Goal: Check status: Check status

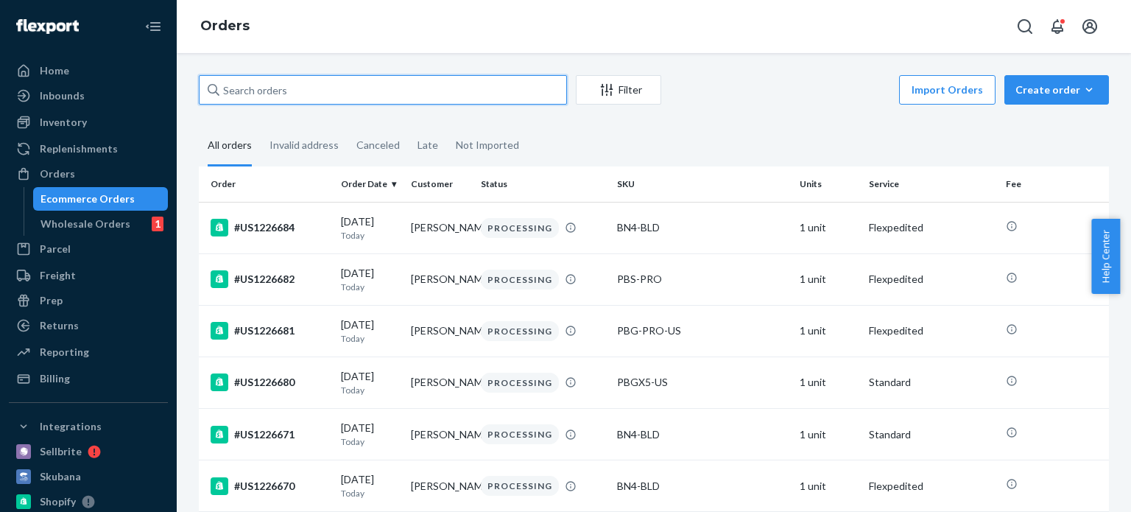
click at [289, 88] on input "text" at bounding box center [383, 89] width 368 height 29
paste input "129023564113256"
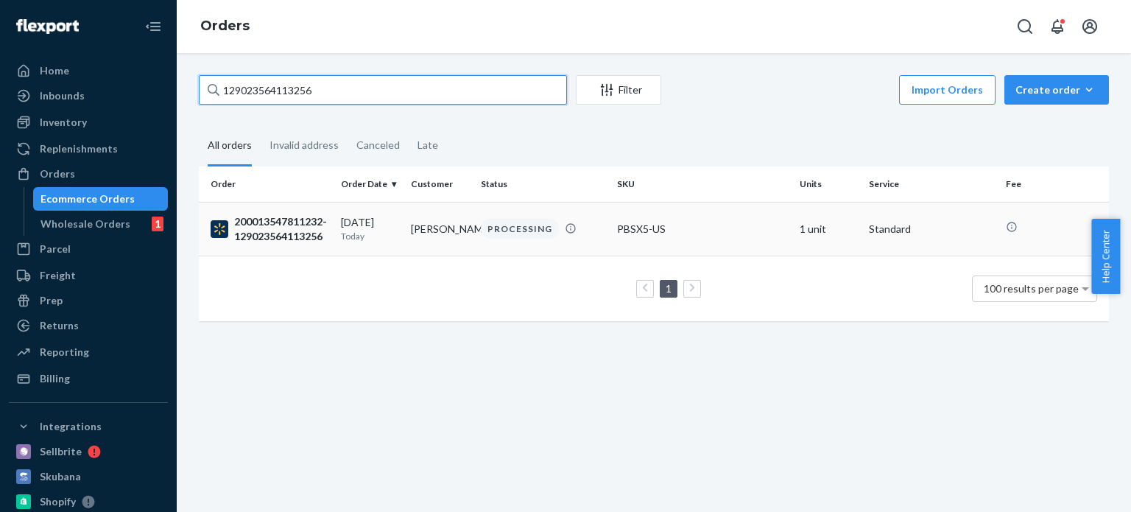
type input "129023564113256"
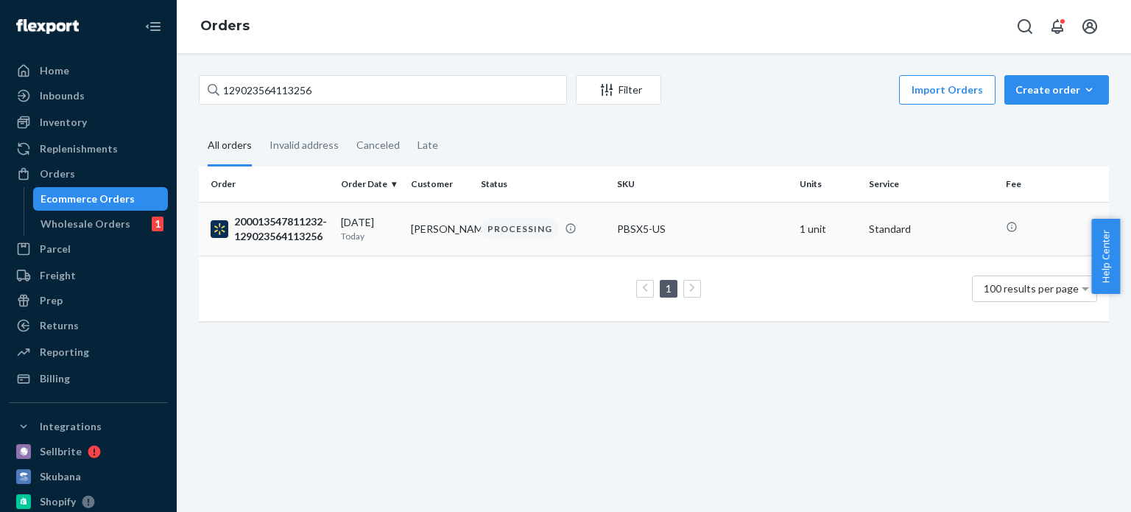
click at [261, 223] on div "200013547811232-129023564113256" at bounding box center [270, 228] width 119 height 29
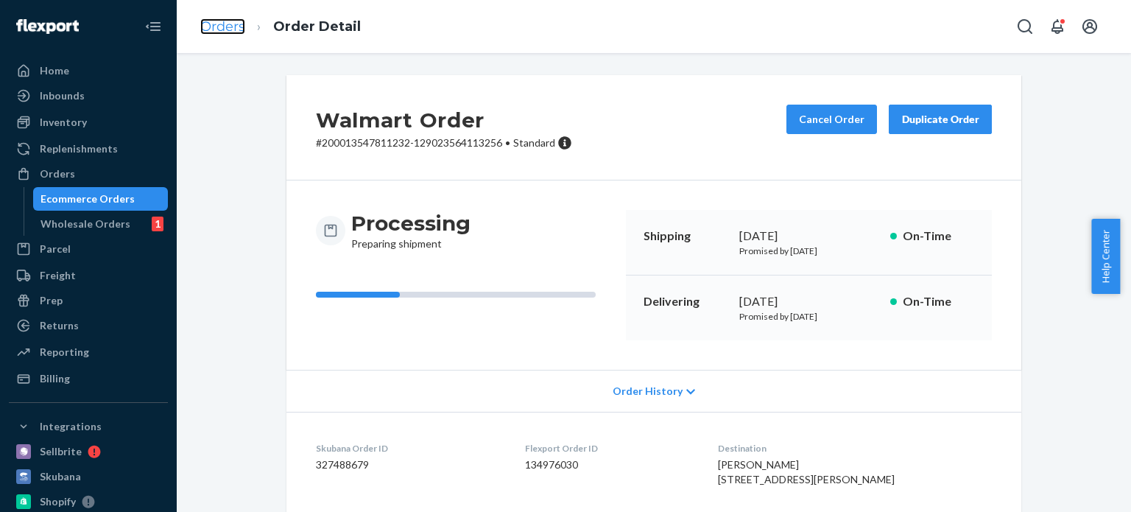
click at [220, 20] on link "Orders" at bounding box center [222, 26] width 45 height 16
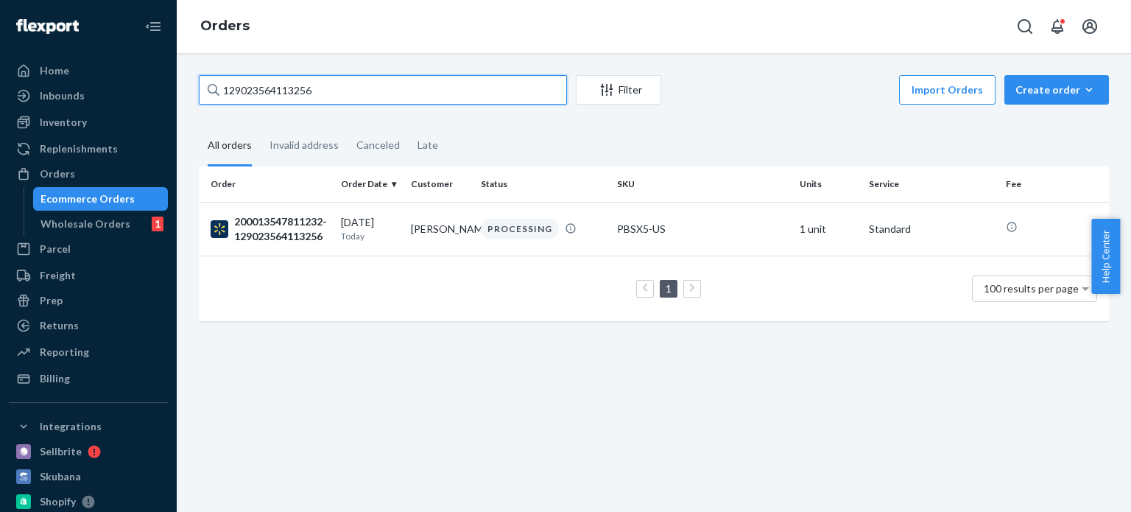
click at [332, 93] on input "129023564113256" at bounding box center [383, 89] width 368 height 29
paste input "462416712"
type input "129023462416712"
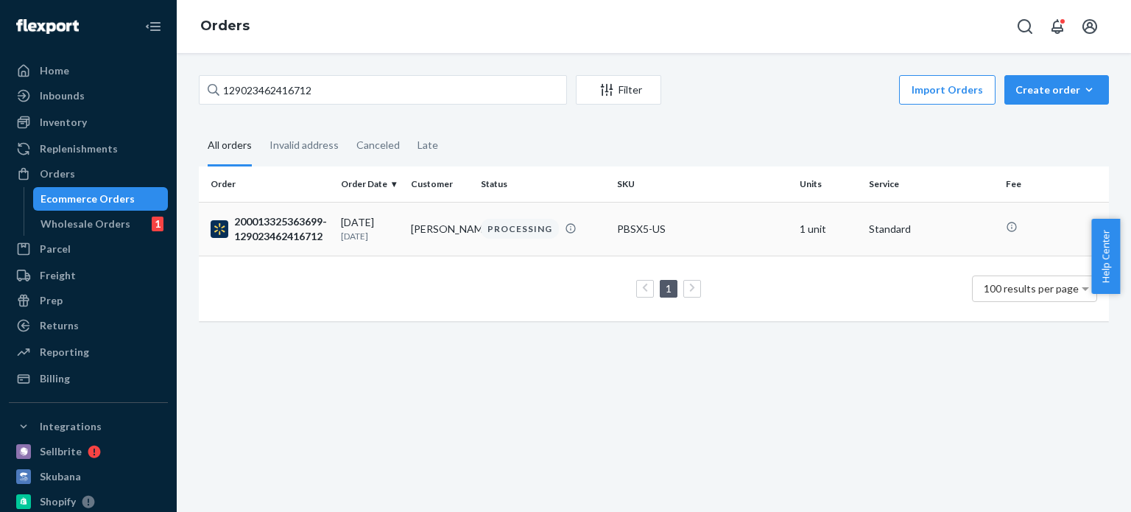
click at [303, 220] on div "200013325363699-129023462416712" at bounding box center [270, 228] width 119 height 29
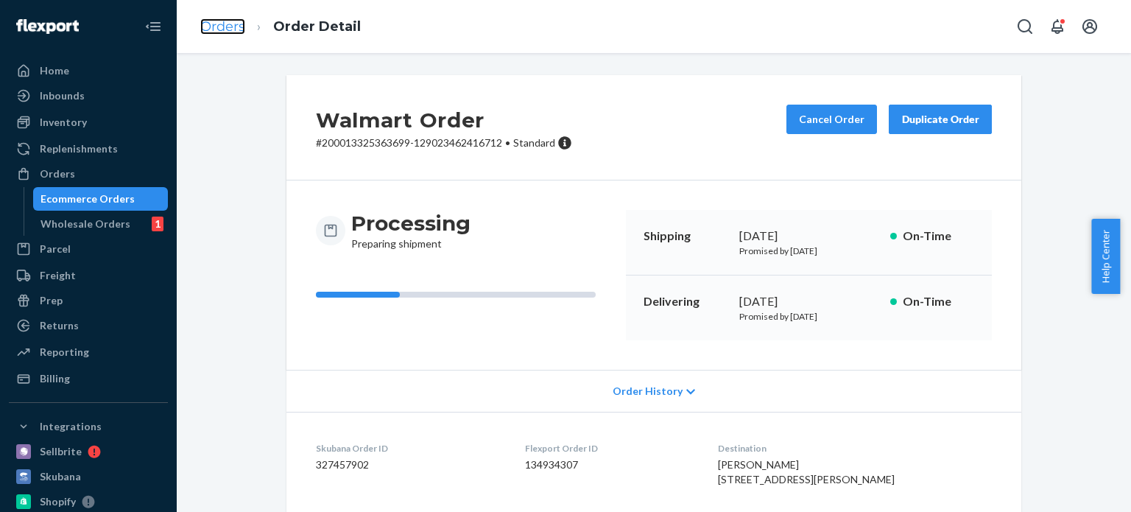
click at [240, 34] on link "Orders" at bounding box center [222, 26] width 45 height 16
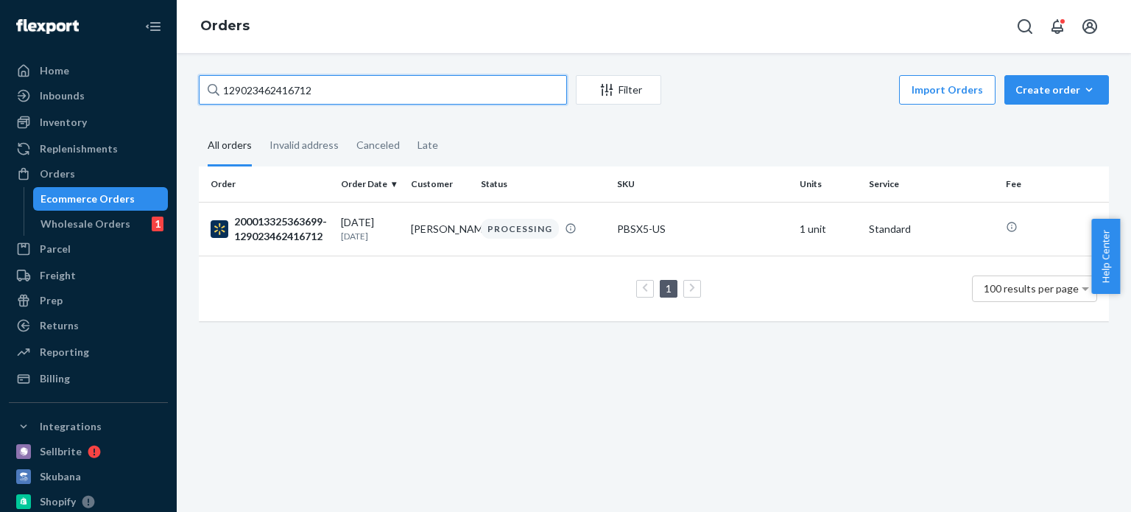
click at [318, 91] on input "129023462416712" at bounding box center [383, 89] width 368 height 29
paste input "360110773"
type input "129023360110773"
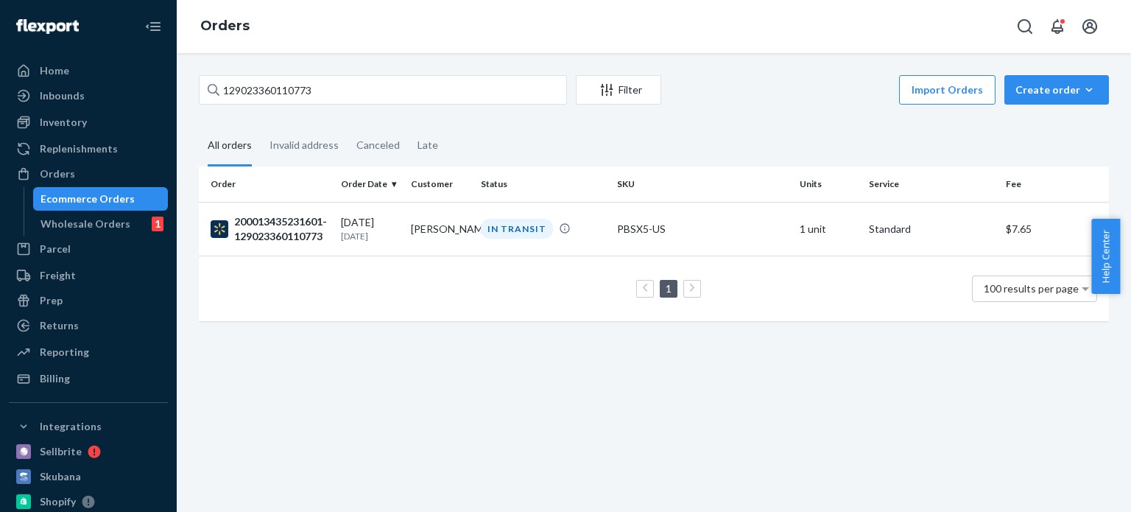
click at [606, 395] on div "129023360110773 Filter Import Orders Create order Ecommerce order Removal order…" at bounding box center [654, 282] width 954 height 459
click at [319, 221] on div "200013435231601-129023360110773" at bounding box center [270, 228] width 119 height 29
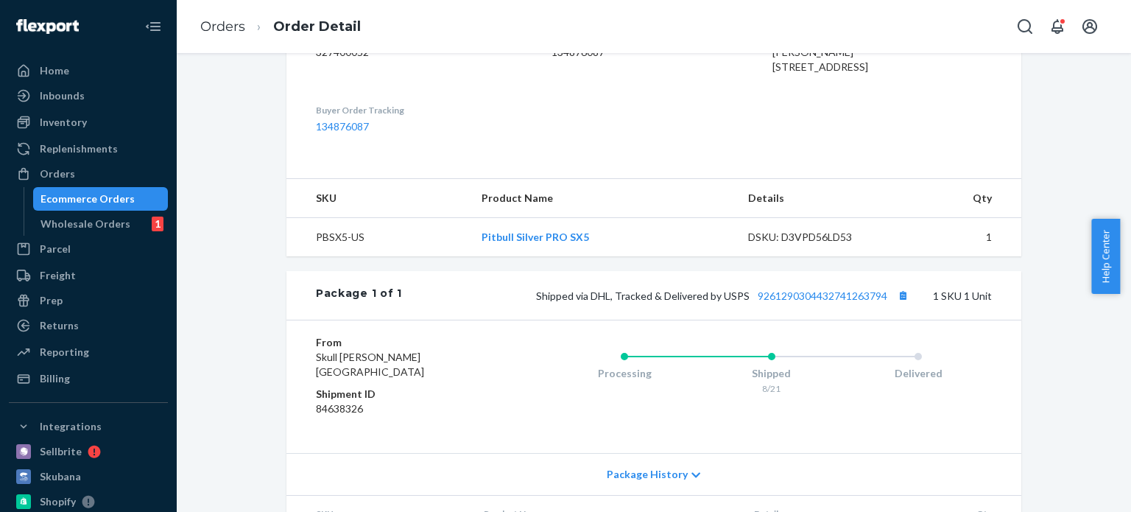
scroll to position [517, 0]
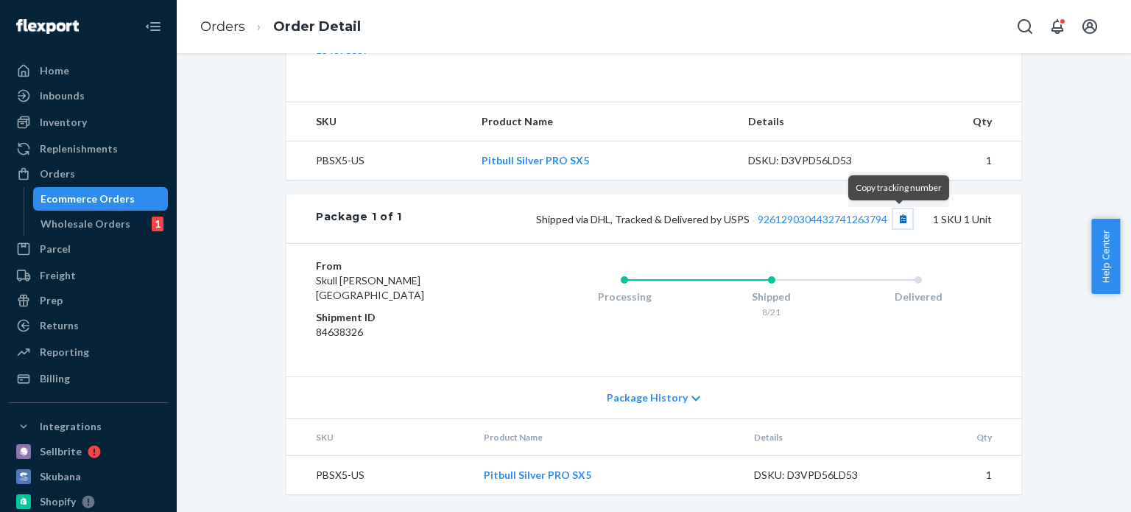
click at [897, 218] on button "Copy tracking number" at bounding box center [902, 218] width 19 height 19
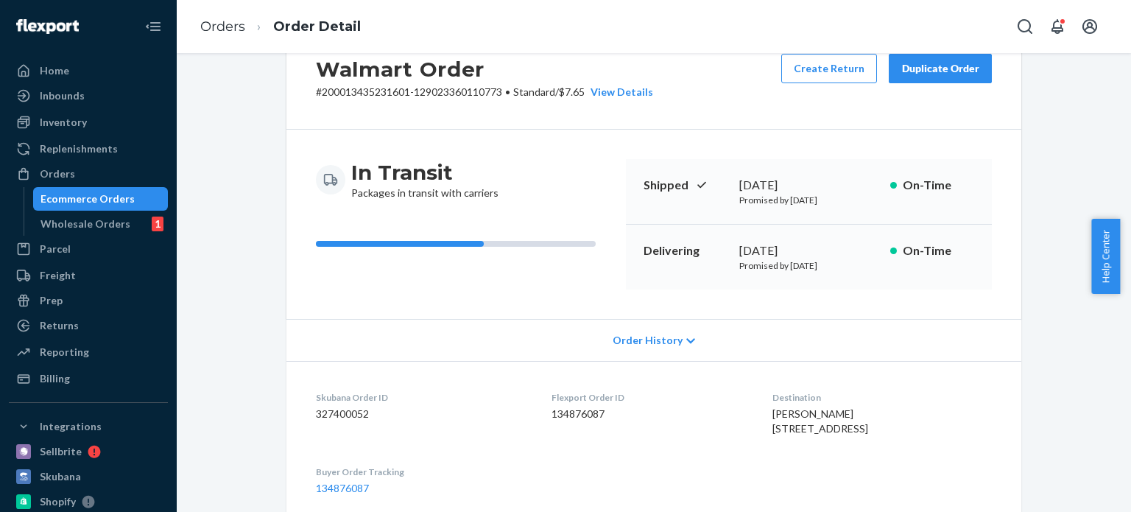
scroll to position [0, 0]
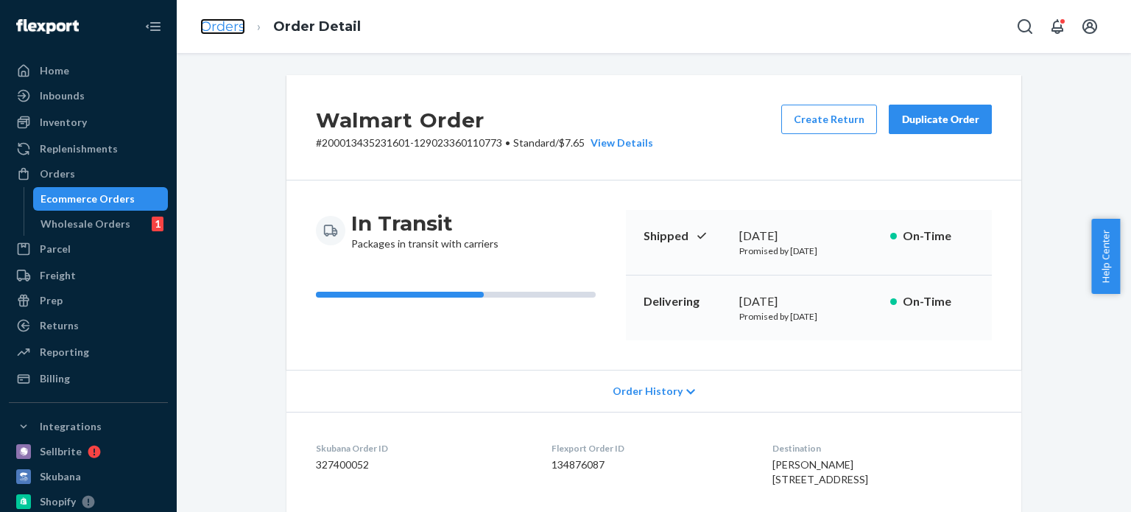
click at [228, 29] on link "Orders" at bounding box center [222, 26] width 45 height 16
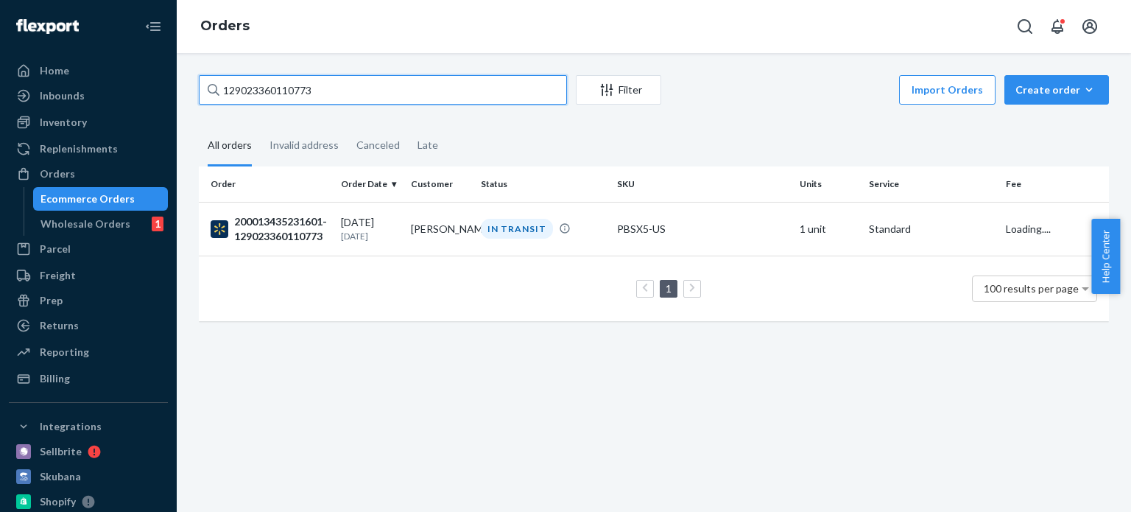
click at [370, 89] on input "129023360110773" at bounding box center [383, 89] width 368 height 29
paste input "564113256"
click at [253, 87] on input "129023564113256" at bounding box center [383, 89] width 368 height 29
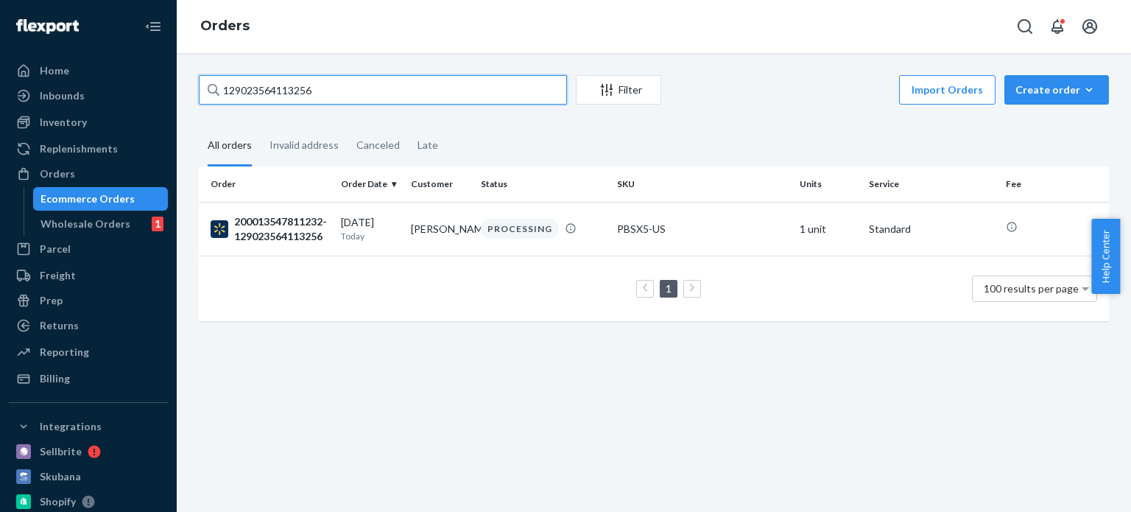
paste input "462416712"
type input "129023462416712"
